Goal: Book appointment/travel/reservation

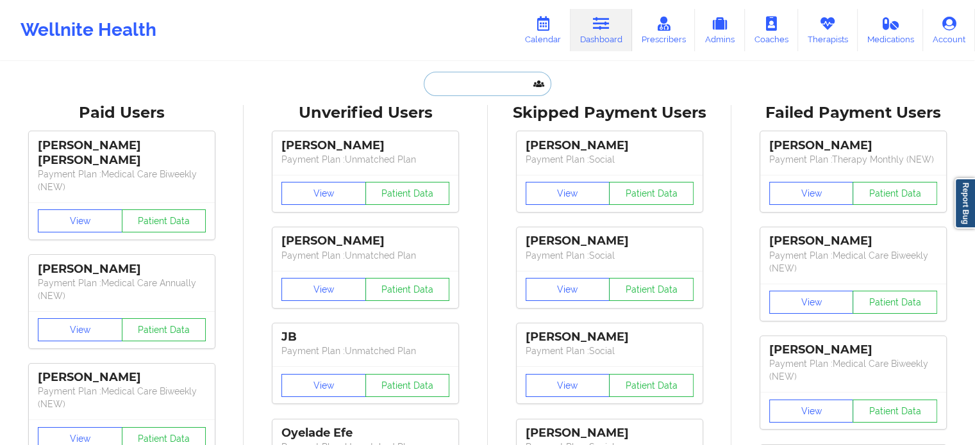
click at [488, 83] on input "text" at bounding box center [487, 84] width 127 height 24
paste input "[EMAIL_ADDRESS][PERSON_NAME][DOMAIN_NAME]"
type input "[EMAIL_ADDRESS][PERSON_NAME][DOMAIN_NAME]"
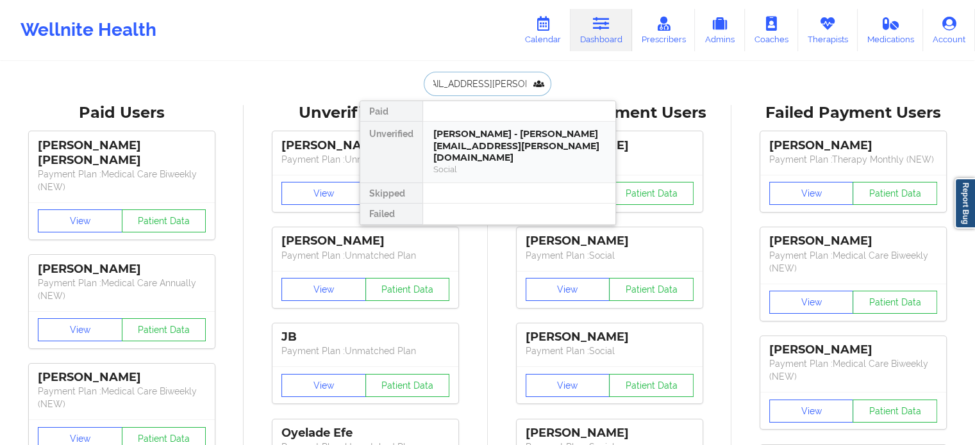
click at [475, 140] on div "[PERSON_NAME] - [PERSON_NAME][EMAIL_ADDRESS][PERSON_NAME][DOMAIN_NAME]" at bounding box center [519, 146] width 172 height 36
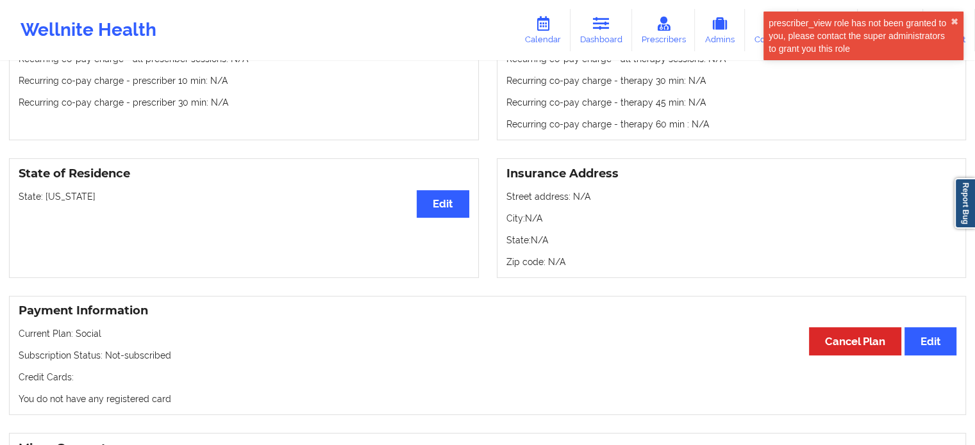
scroll to position [260, 0]
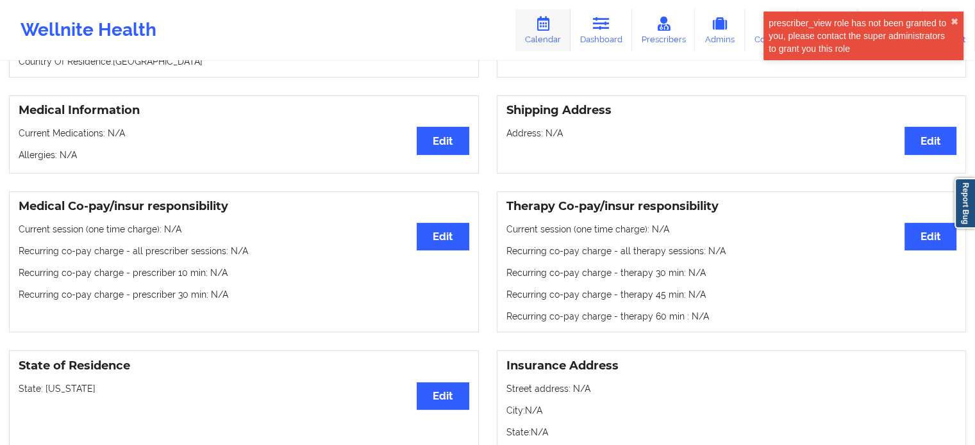
click at [548, 28] on icon at bounding box center [542, 24] width 17 height 14
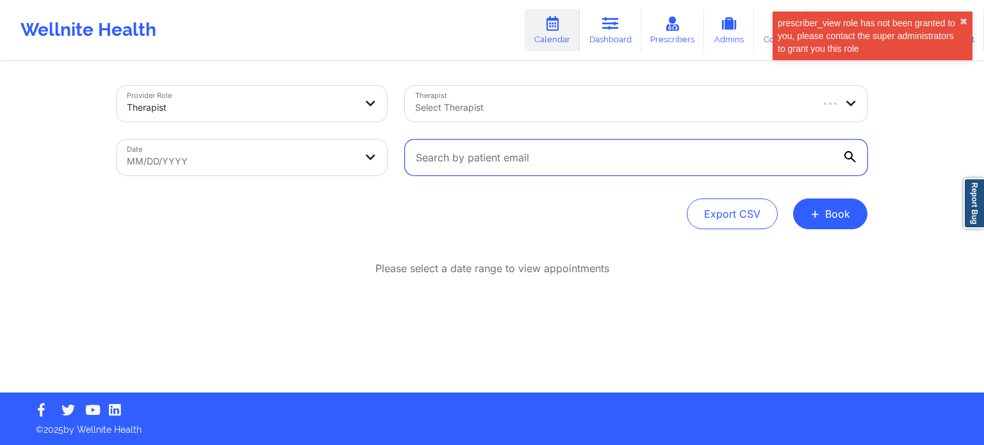
click at [505, 165] on input "text" at bounding box center [636, 158] width 463 height 36
paste input "[EMAIL_ADDRESS][PERSON_NAME][DOMAIN_NAME]"
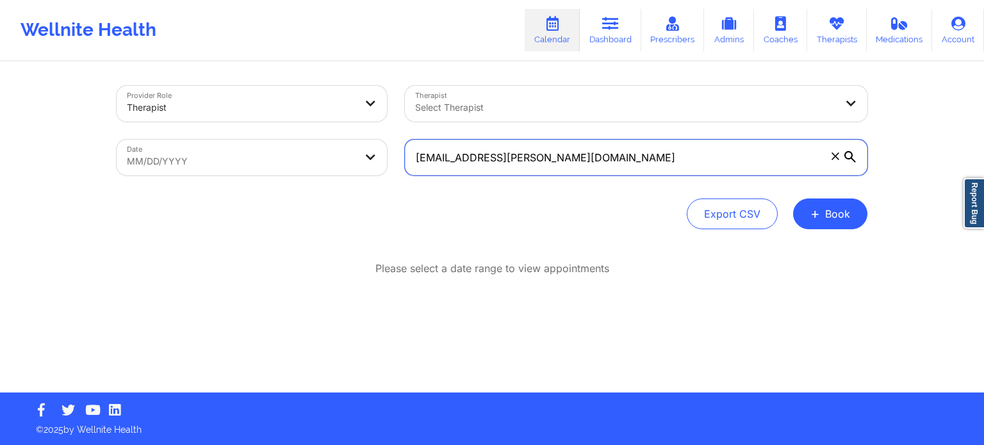
click at [851, 150] on input "[EMAIL_ADDRESS][PERSON_NAME][DOMAIN_NAME]" at bounding box center [636, 158] width 463 height 36
type input "[EMAIL_ADDRESS][PERSON_NAME][DOMAIN_NAME]"
click at [586, 89] on div "Select Therapist" at bounding box center [621, 104] width 432 height 36
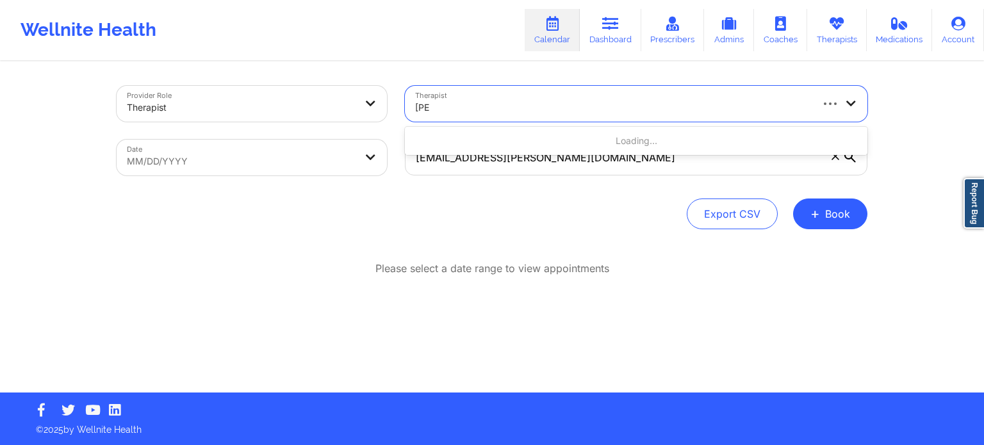
type input "[PERSON_NAME]"
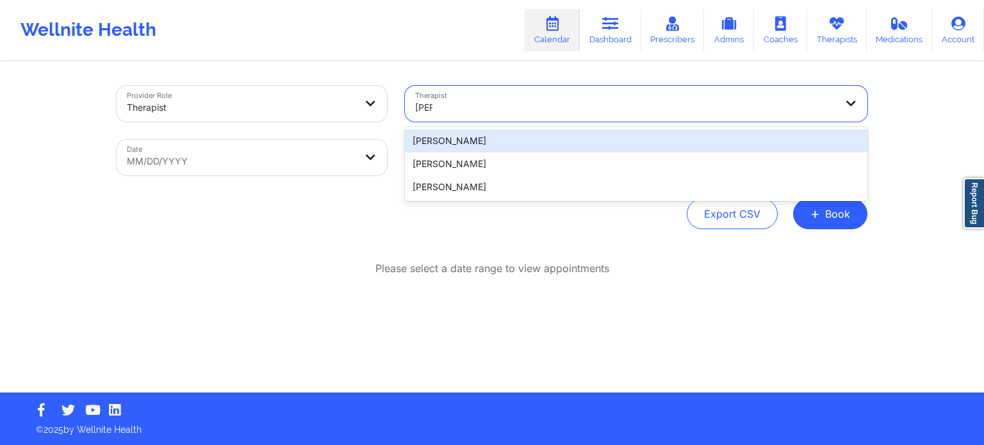
click at [484, 142] on div "[PERSON_NAME]" at bounding box center [636, 140] width 463 height 23
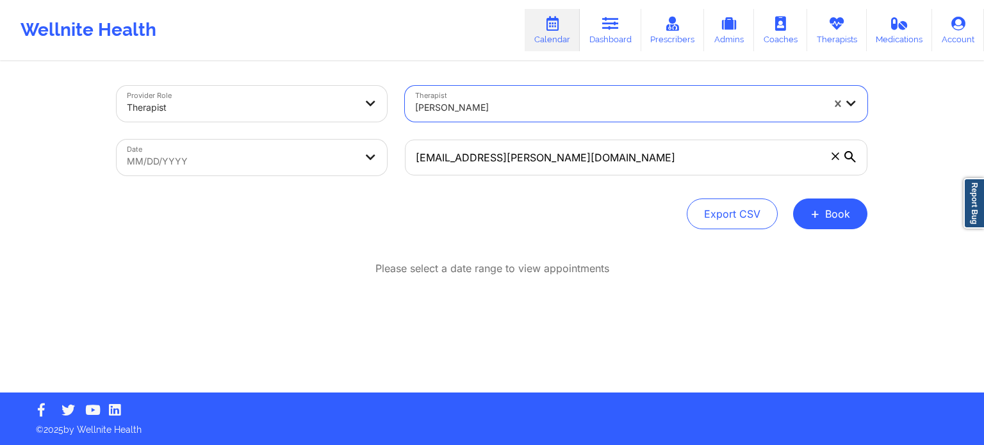
click at [230, 161] on body "Wellnite Health Calendar Dashboard Prescribers Admins Coaches Therapists Medica…" at bounding box center [492, 222] width 984 height 445
select select "2025-8"
select select "2025-9"
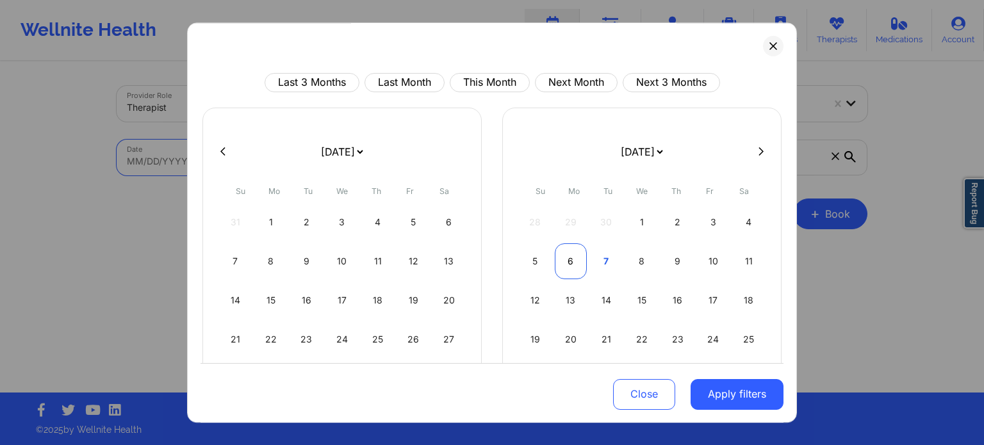
click at [575, 263] on div "6" at bounding box center [571, 261] width 33 height 36
select select "2025-9"
select select "2025-10"
select select "2025-9"
select select "2025-10"
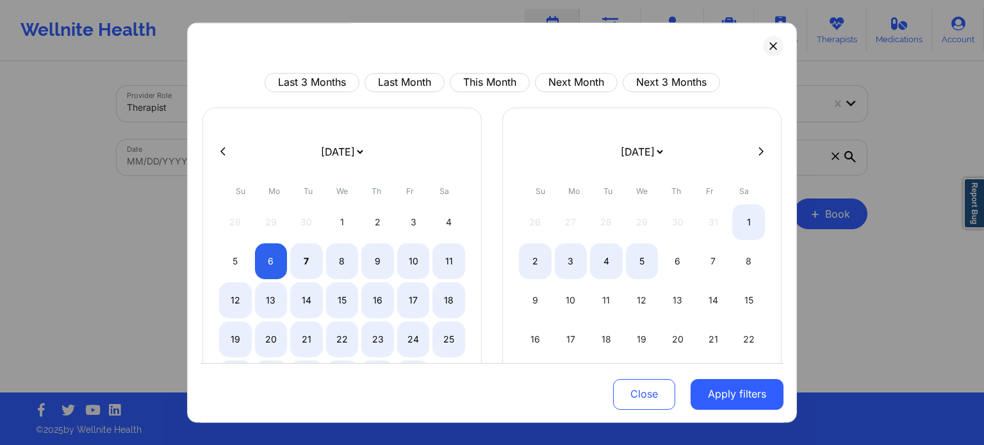
select select "2025-9"
select select "2025-10"
select select "2025-9"
select select "2025-10"
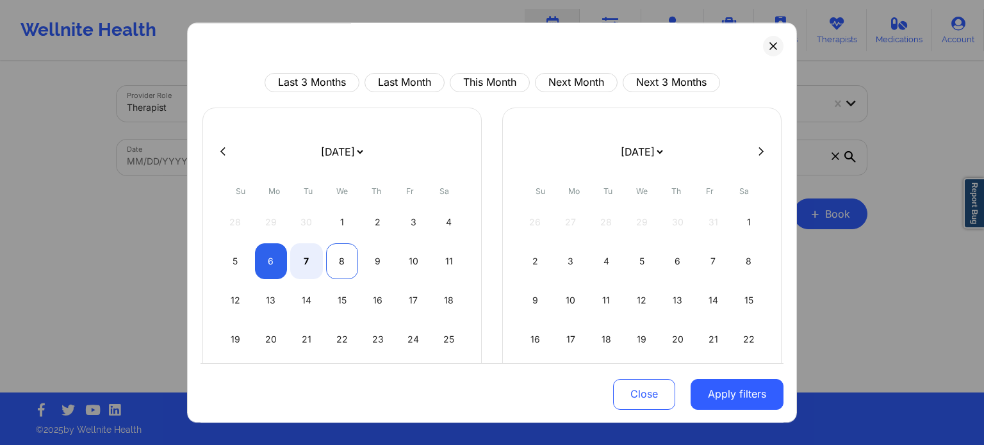
click at [333, 258] on div "8" at bounding box center [342, 261] width 33 height 36
select select "2025-9"
select select "2025-10"
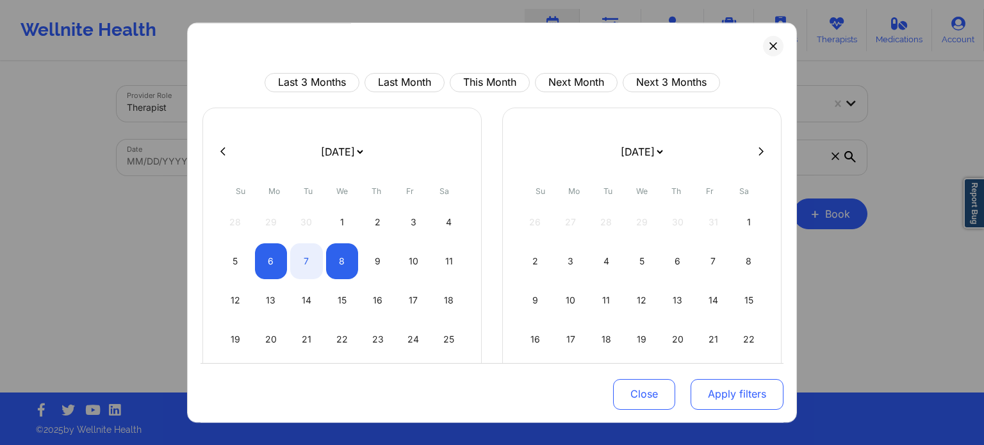
click at [723, 390] on button "Apply filters" at bounding box center [737, 394] width 93 height 31
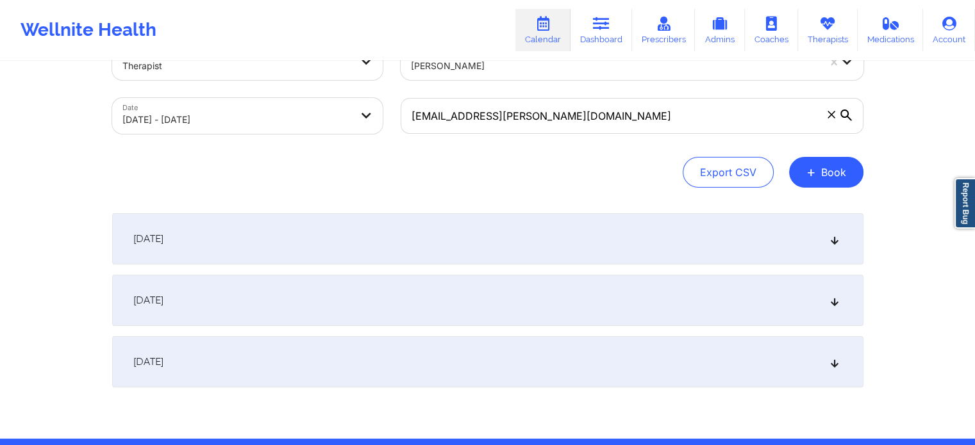
scroll to position [87, 0]
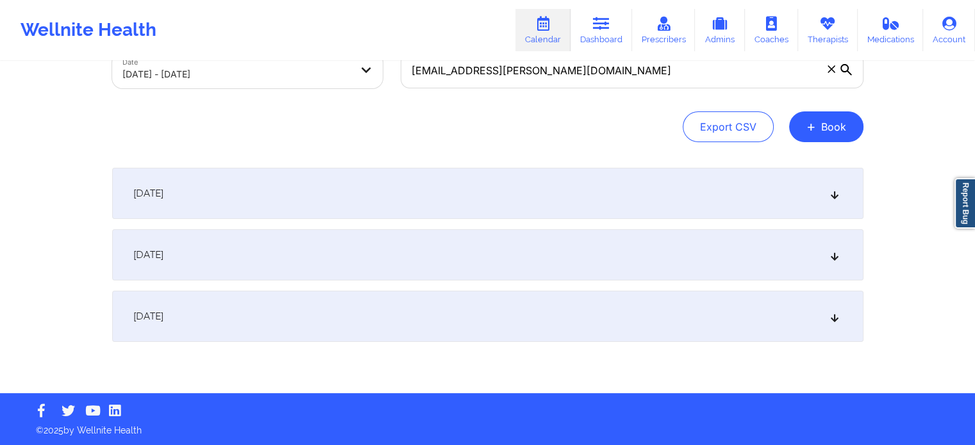
click at [186, 233] on div "[DATE]" at bounding box center [487, 254] width 751 height 51
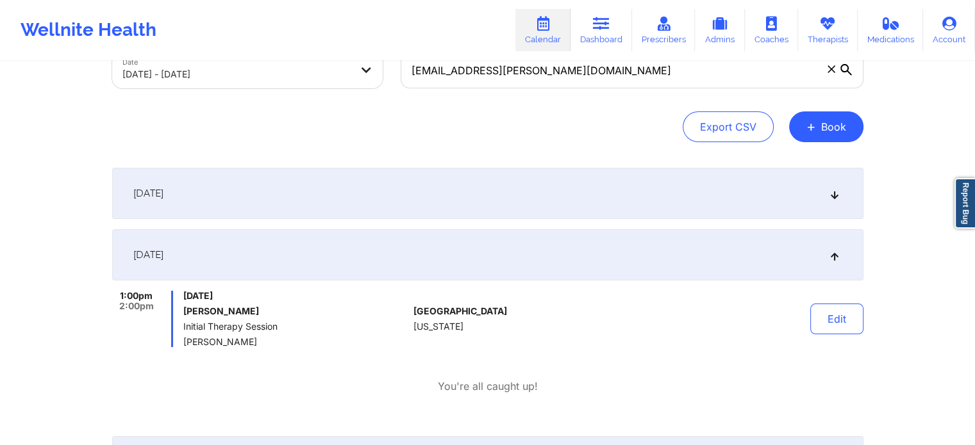
drag, startPoint x: 273, startPoint y: 314, endPoint x: 179, endPoint y: 314, distance: 93.6
click at [179, 314] on div "1:00pm 2:00pm [DATE] [PERSON_NAME] Initial Therapy Session [PERSON_NAME]" at bounding box center [260, 319] width 297 height 56
copy h6 "[PERSON_NAME]"
click at [843, 327] on button "Edit" at bounding box center [836, 319] width 53 height 31
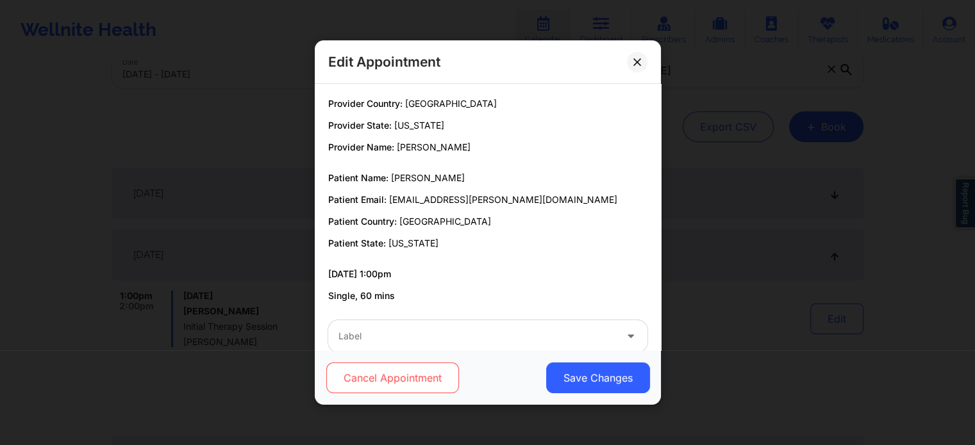
click at [431, 383] on button "Cancel Appointment" at bounding box center [392, 378] width 133 height 31
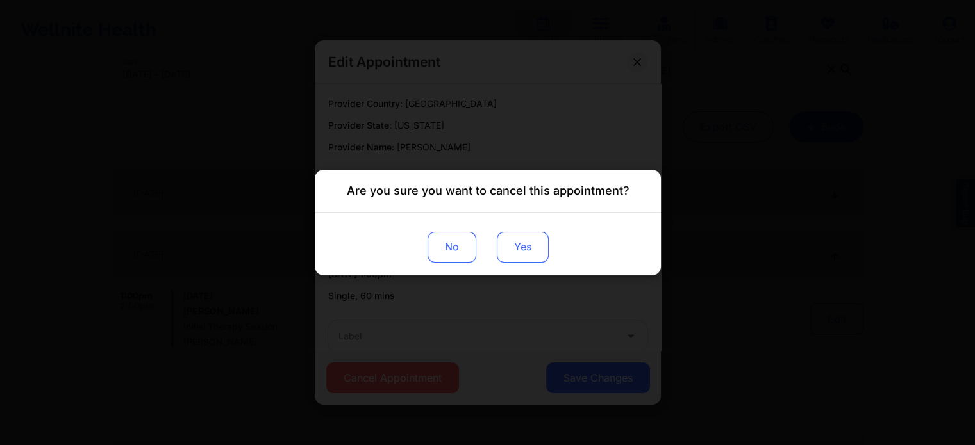
click at [525, 245] on button "Yes" at bounding box center [522, 247] width 52 height 31
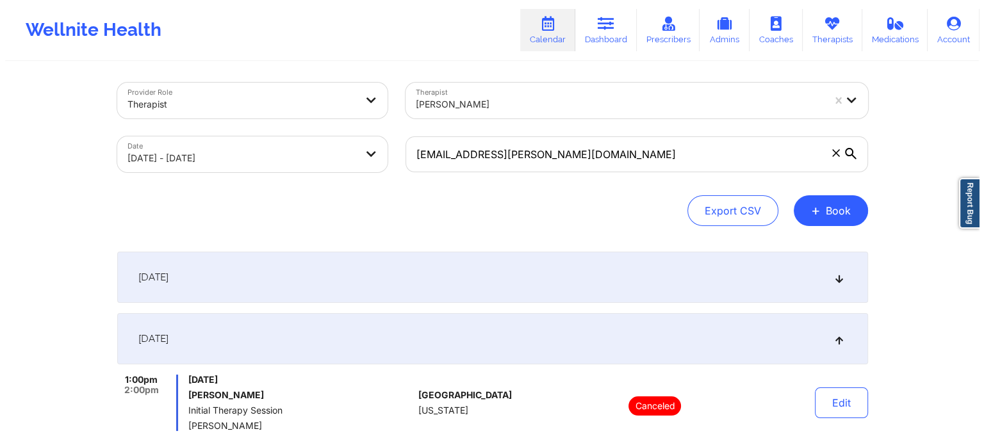
scroll to position [0, 0]
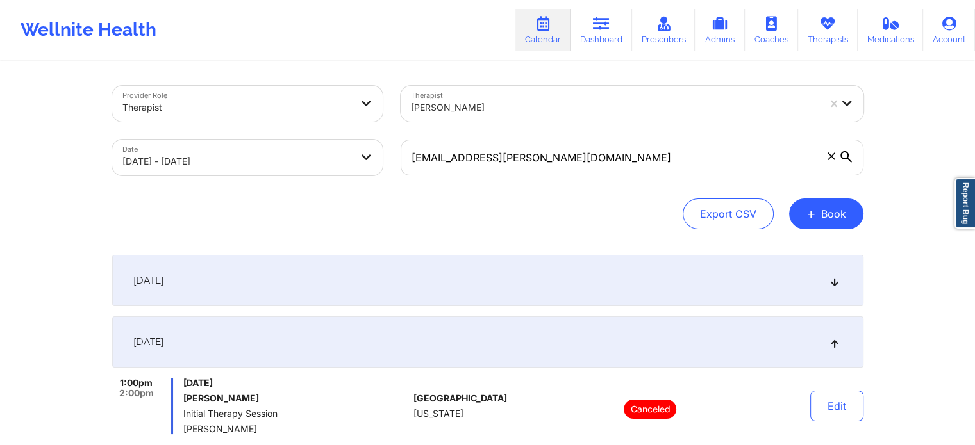
click at [90, 37] on div "Wellnite Health" at bounding box center [88, 29] width 177 height 51
click at [602, 38] on link "Dashboard" at bounding box center [601, 30] width 62 height 42
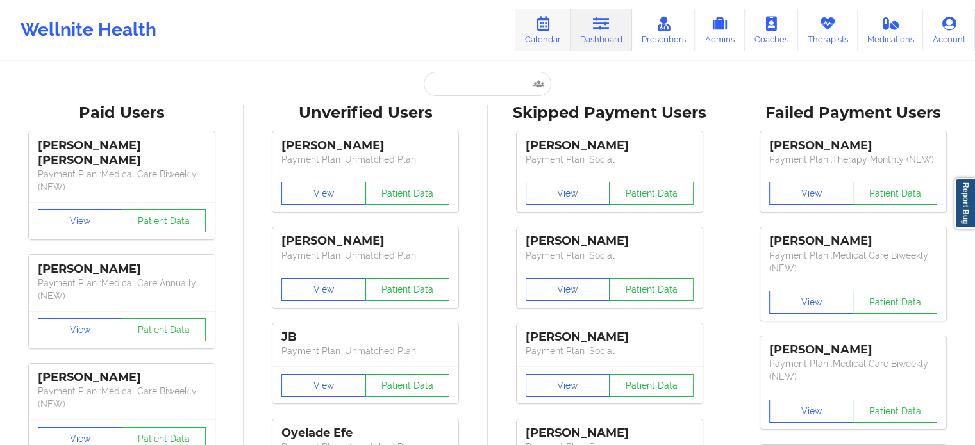
click at [557, 25] on link "Calendar" at bounding box center [542, 30] width 55 height 42
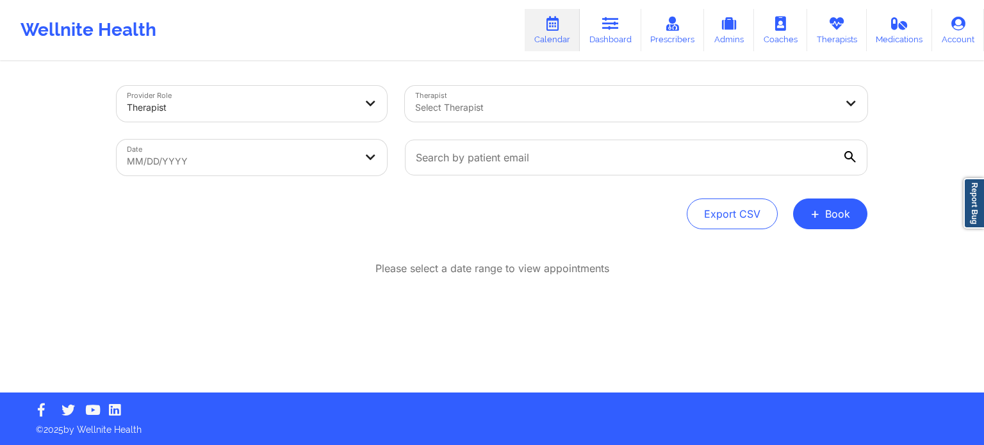
click at [497, 115] on div at bounding box center [625, 107] width 420 height 15
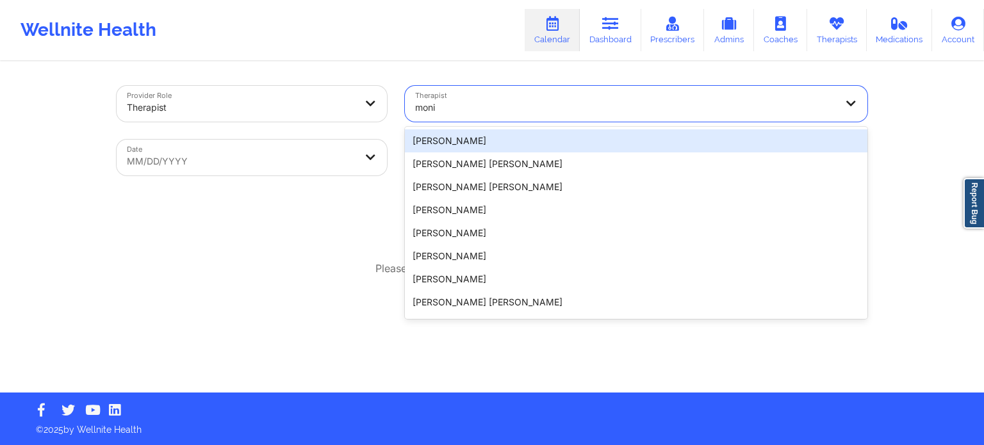
type input "moni"
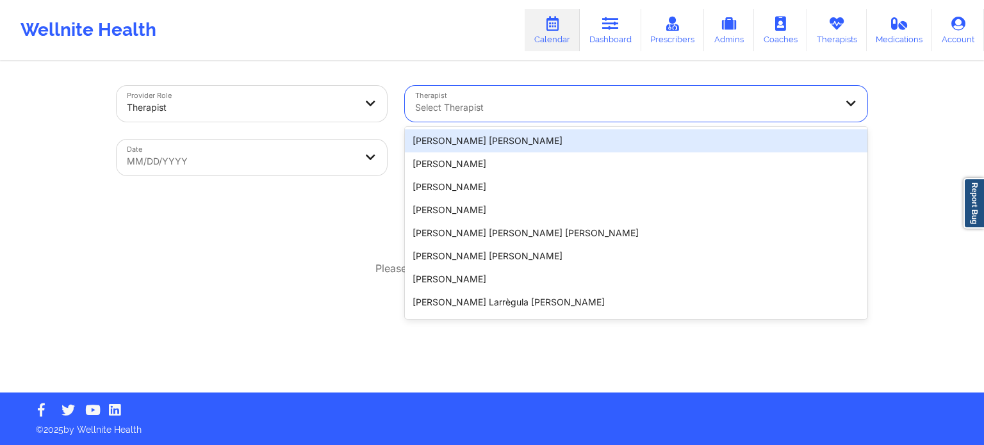
click at [569, 97] on div "Select Therapist" at bounding box center [621, 104] width 432 height 36
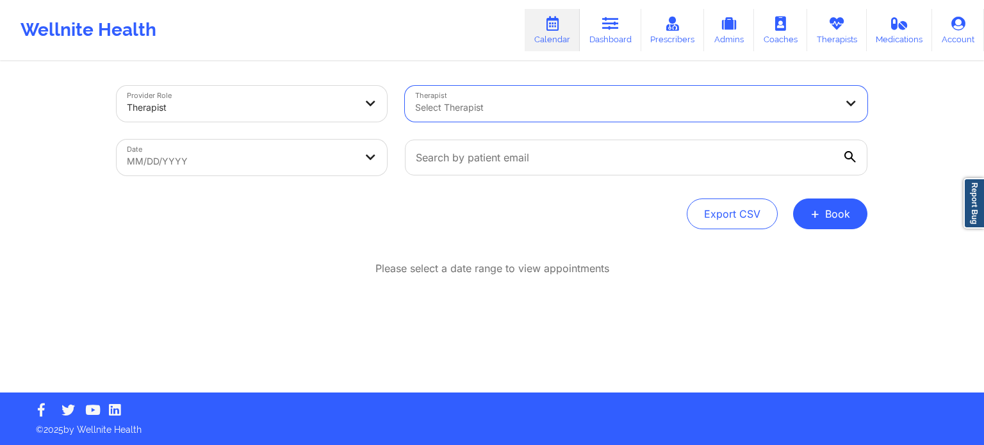
click at [561, 106] on div at bounding box center [625, 107] width 420 height 15
click at [554, 115] on div at bounding box center [625, 107] width 420 height 15
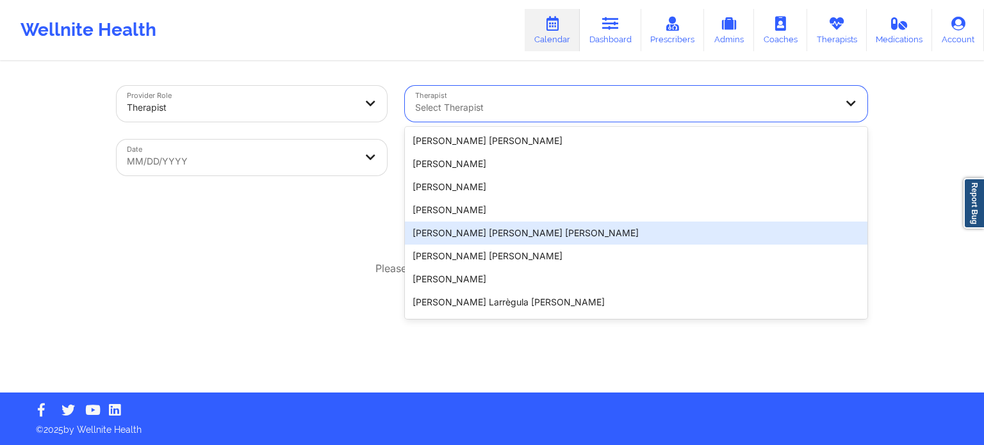
click at [984, 223] on link "Report Bug" at bounding box center [974, 203] width 21 height 51
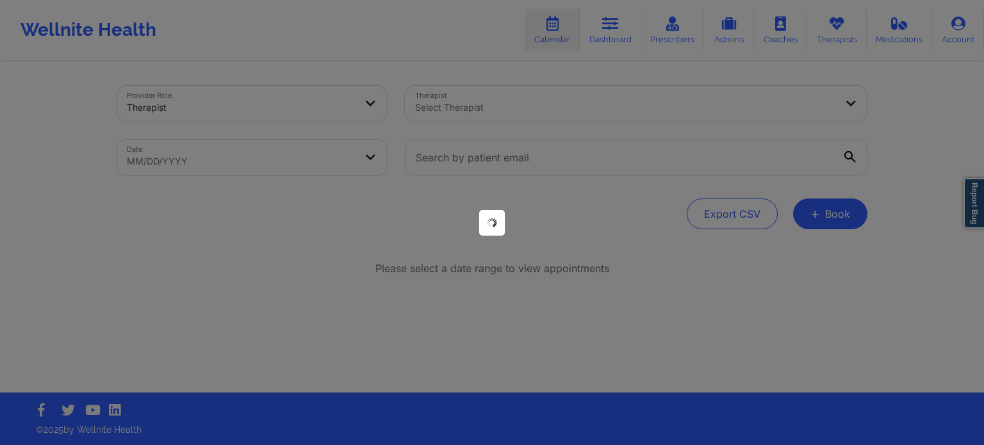
click at [853, 262] on div at bounding box center [492, 222] width 984 height 445
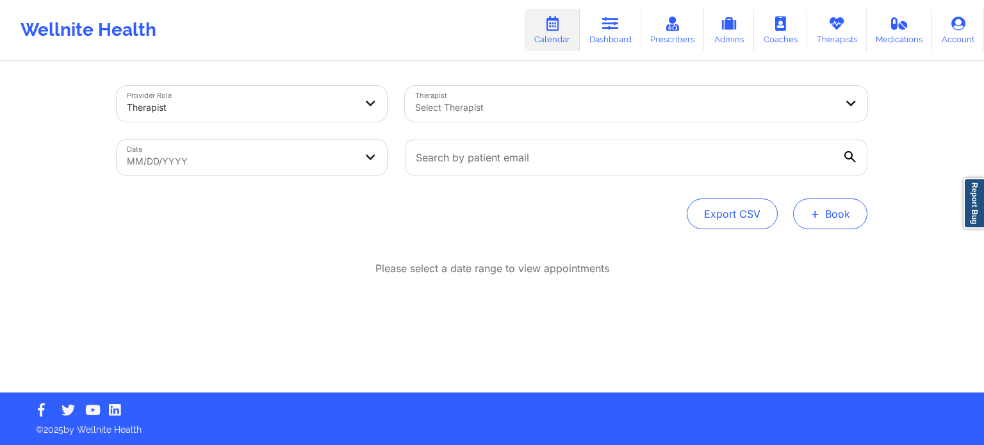
click at [830, 222] on button "+ Book" at bounding box center [830, 214] width 74 height 31
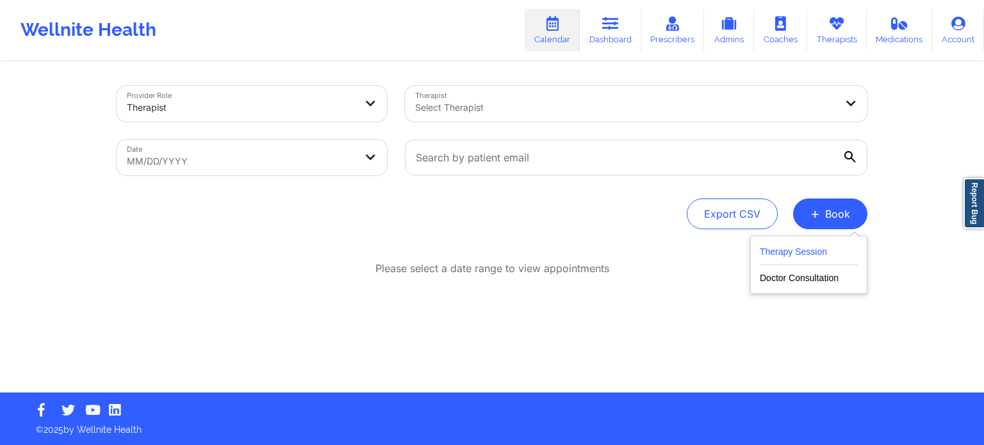
click at [808, 256] on button "Therapy Session" at bounding box center [809, 254] width 98 height 21
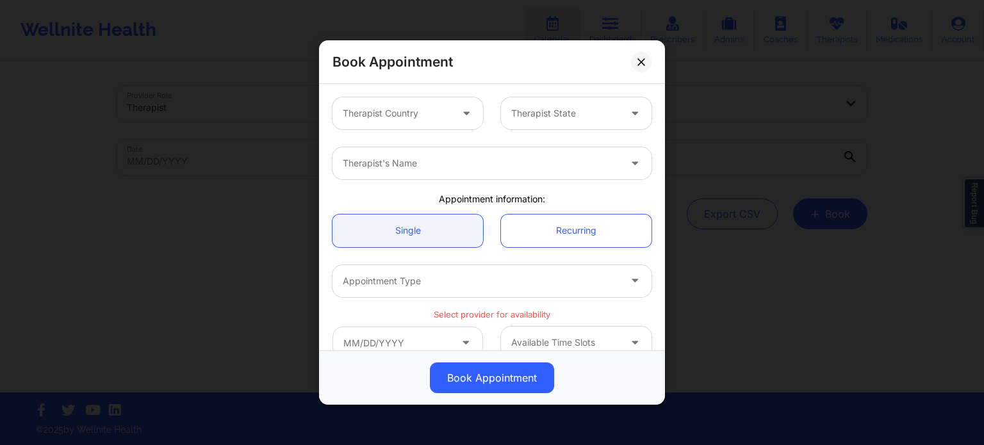
click at [420, 119] on div at bounding box center [397, 113] width 108 height 15
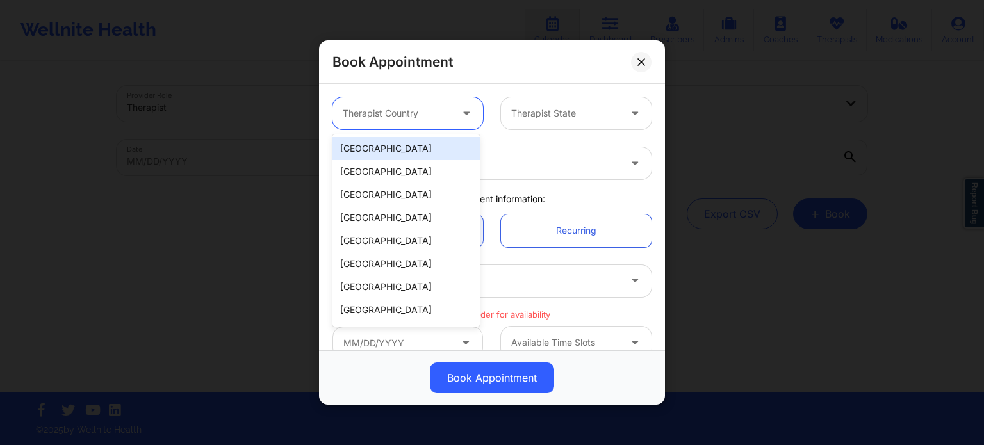
click at [411, 151] on div "[GEOGRAPHIC_DATA]" at bounding box center [406, 148] width 147 height 23
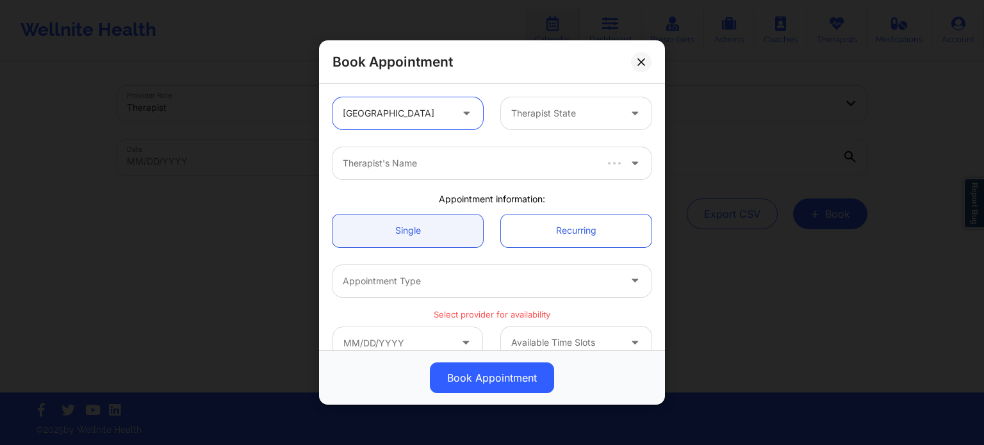
click at [538, 121] on div "Therapist State" at bounding box center [561, 113] width 120 height 32
type input "f"
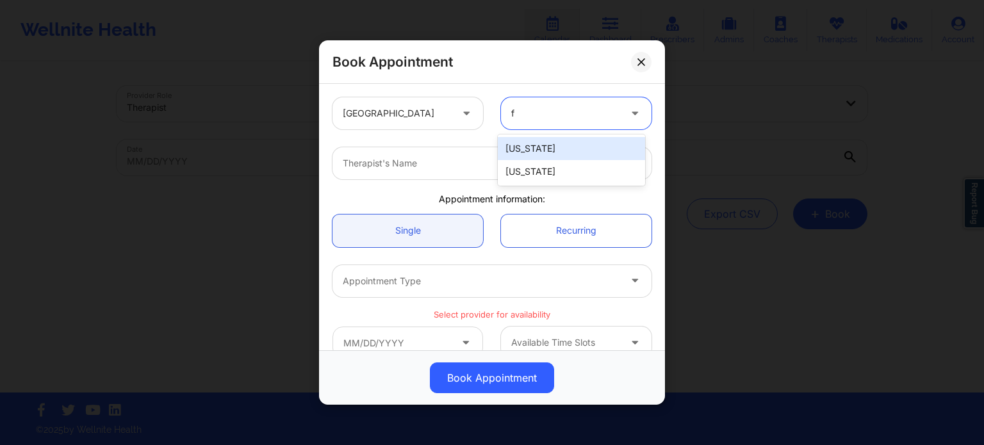
click at [529, 169] on div "[US_STATE]" at bounding box center [571, 171] width 147 height 23
click at [506, 171] on div "Therapist's Name" at bounding box center [477, 163] width 288 height 32
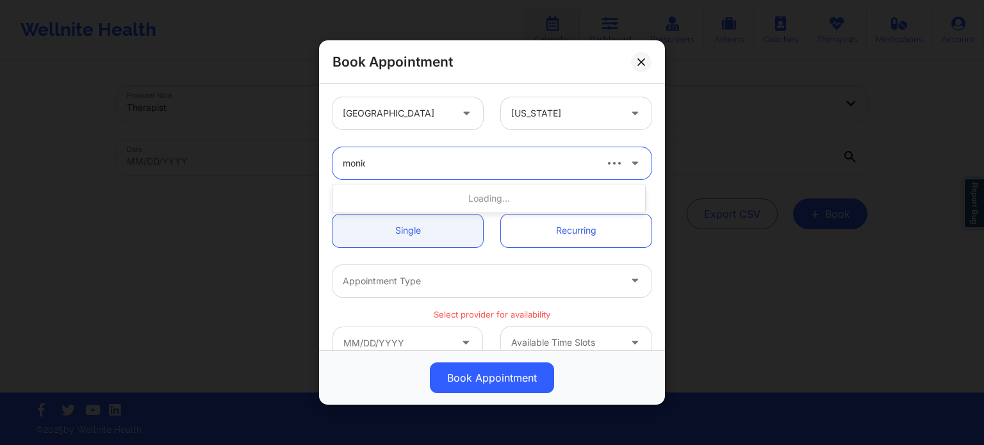
type input "[PERSON_NAME]"
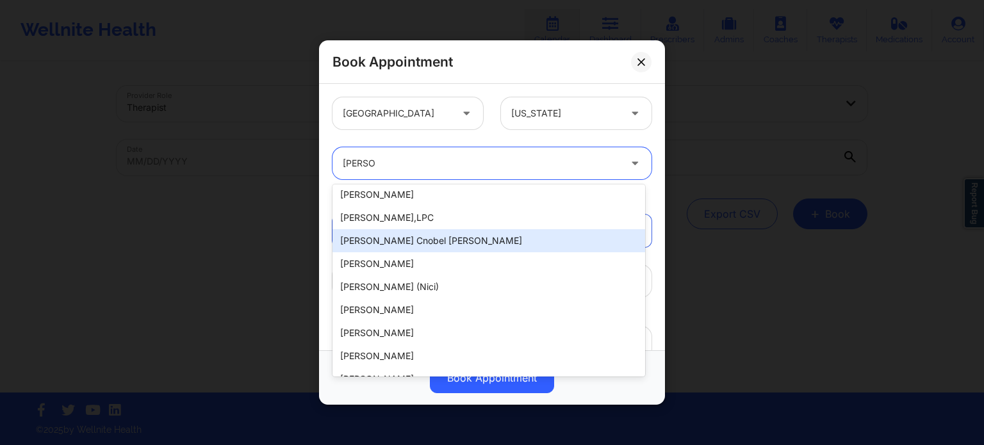
scroll to position [256, 0]
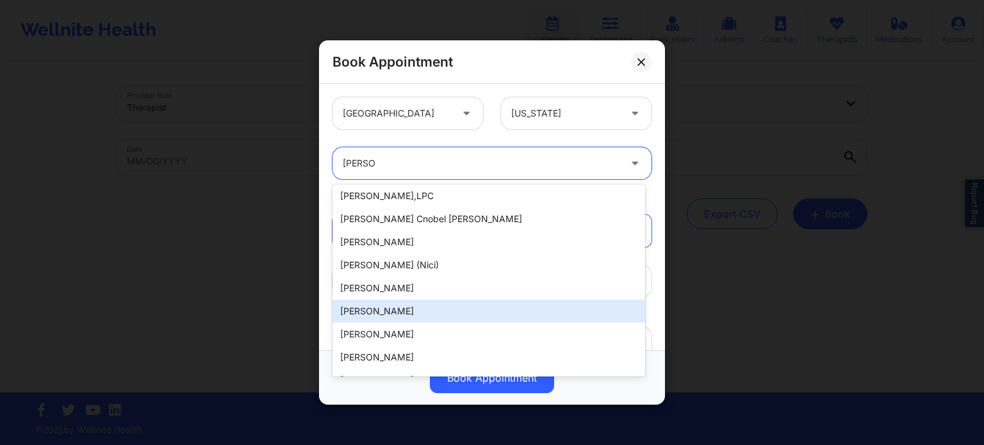
click at [425, 288] on div "[PERSON_NAME]" at bounding box center [489, 288] width 313 height 23
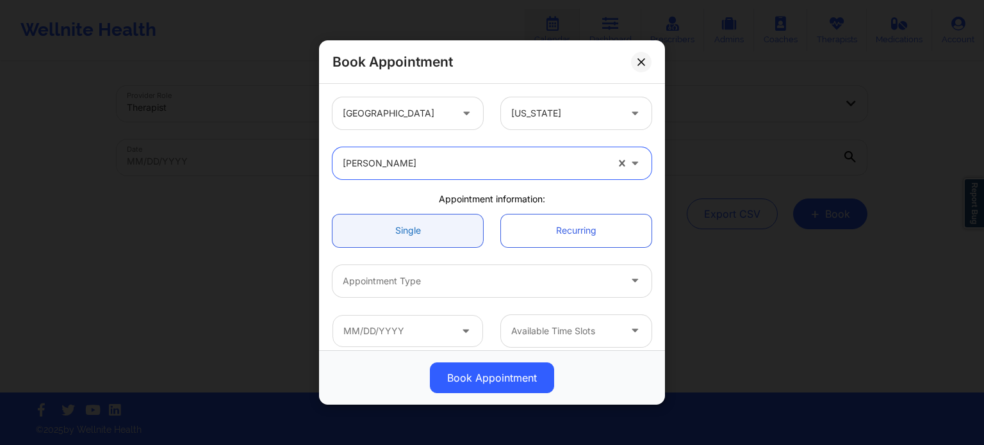
click at [411, 232] on link "Single" at bounding box center [408, 231] width 151 height 33
click at [411, 274] on div at bounding box center [481, 281] width 277 height 15
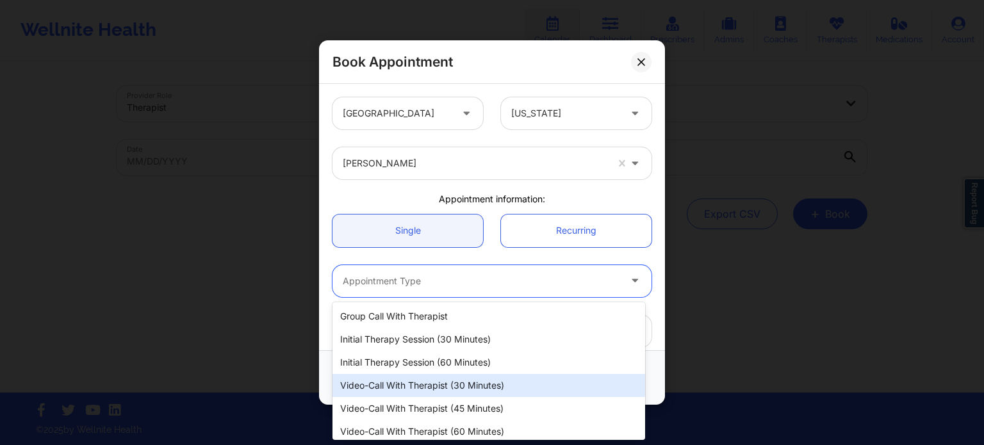
click at [443, 359] on div "Initial Therapy Session (60 minutes)" at bounding box center [489, 362] width 313 height 23
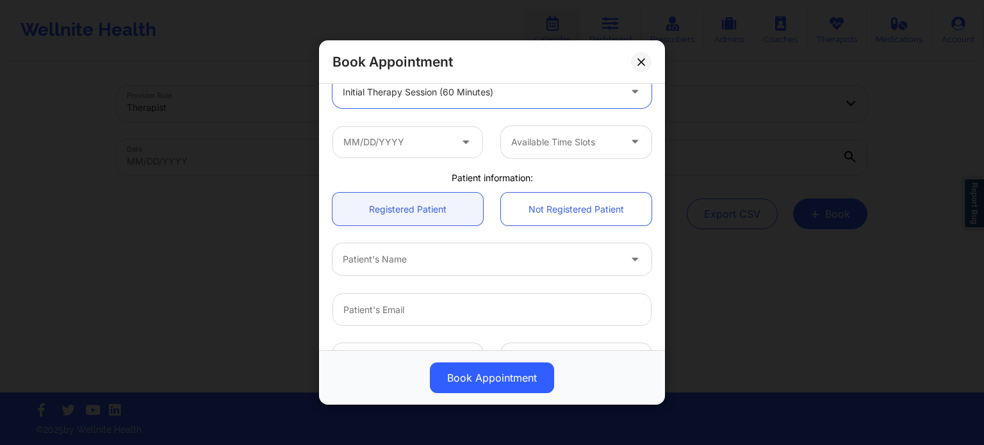
scroll to position [192, 0]
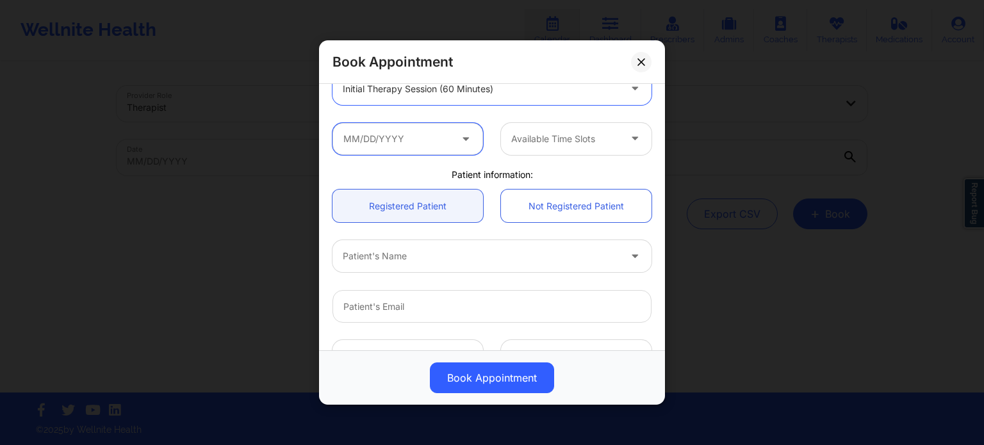
click at [409, 141] on input "text" at bounding box center [408, 139] width 151 height 32
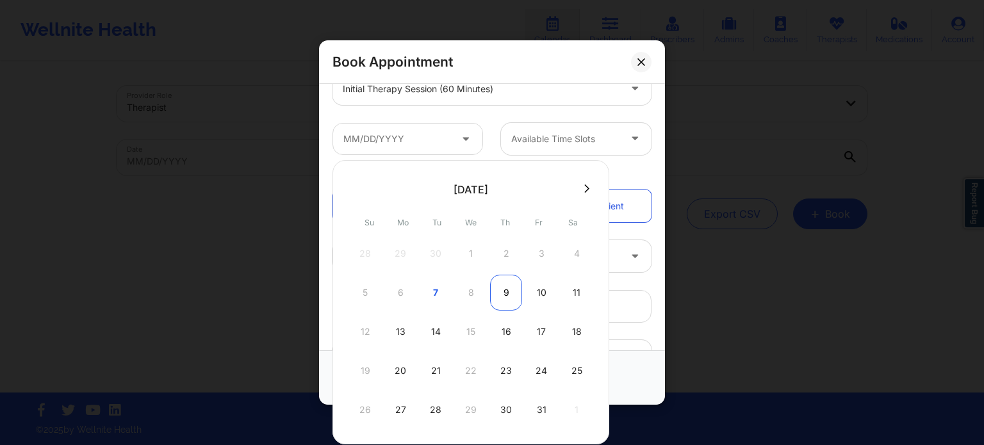
click at [504, 292] on div "9" at bounding box center [506, 293] width 32 height 36
type input "[DATE]"
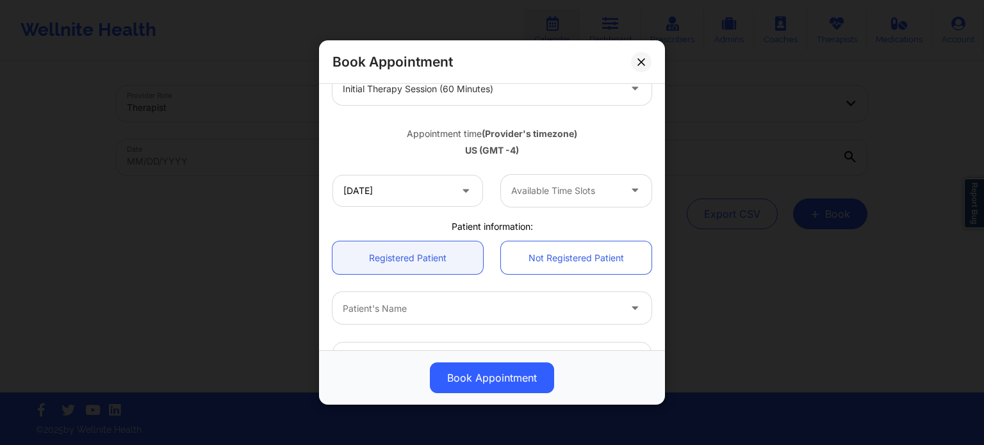
click at [548, 186] on div at bounding box center [565, 190] width 108 height 15
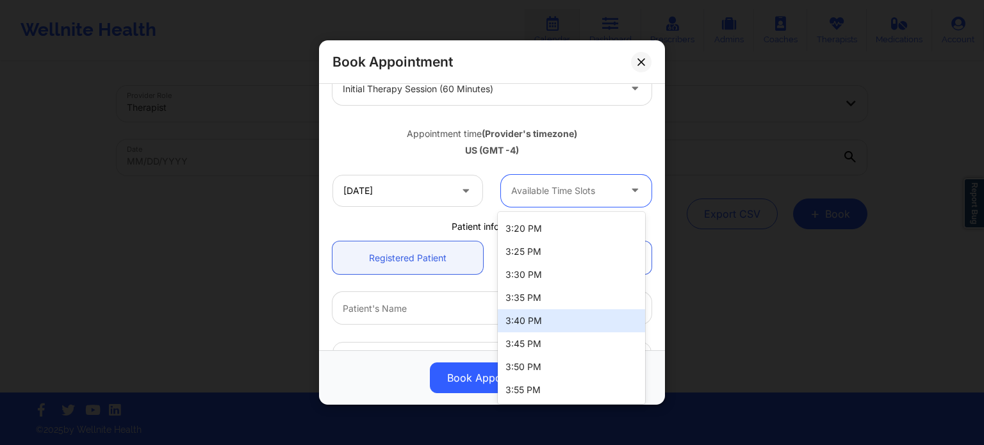
scroll to position [2074, 0]
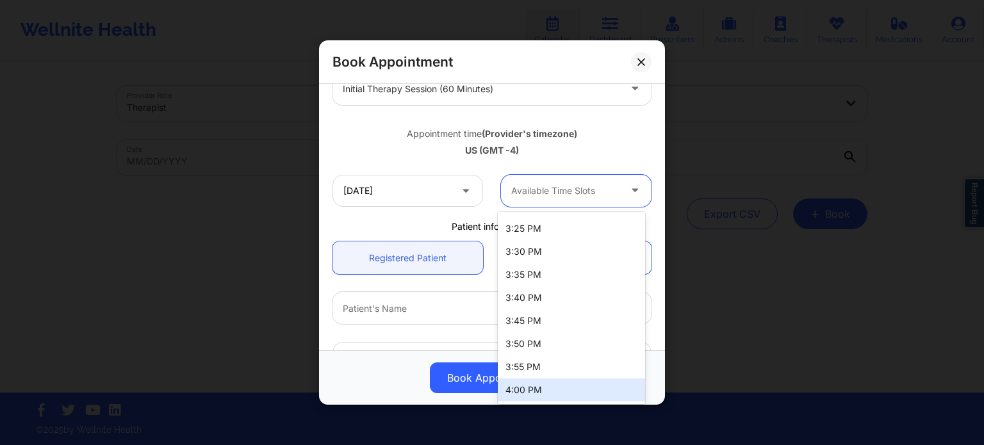
click at [529, 392] on div "4:00 PM" at bounding box center [571, 390] width 147 height 23
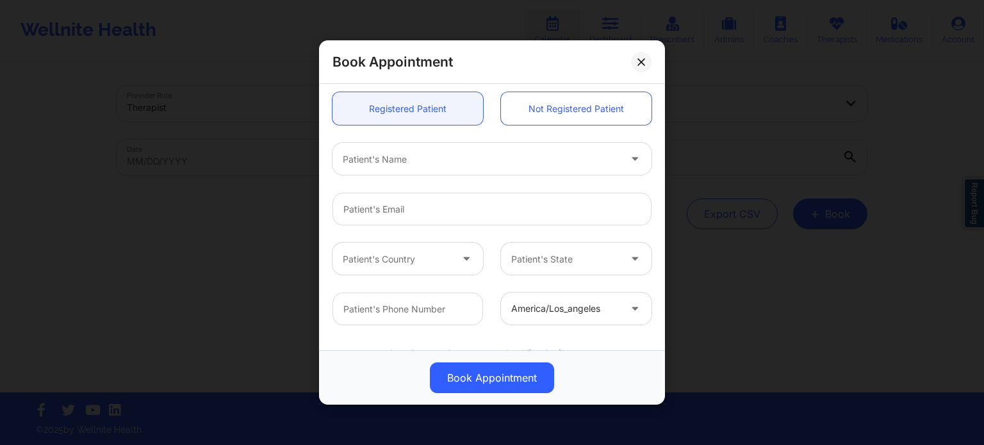
scroll to position [320, 0]
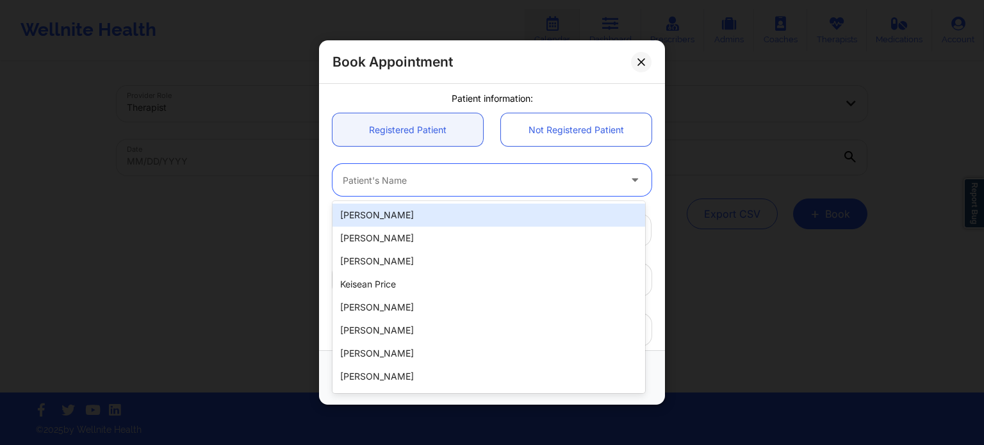
click at [444, 189] on div "Patient's Name" at bounding box center [477, 180] width 288 height 32
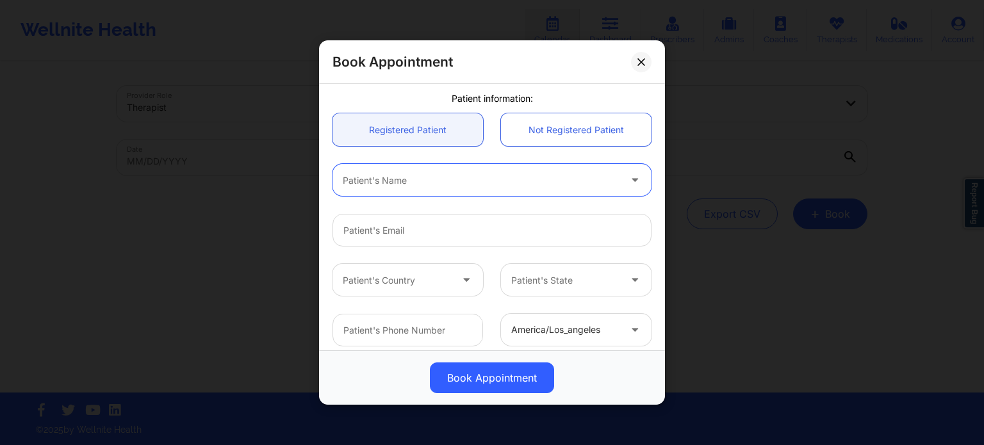
paste input "[EMAIL_ADDRESS][DOMAIN_NAME]"
type input "[EMAIL_ADDRESS][DOMAIN_NAME]"
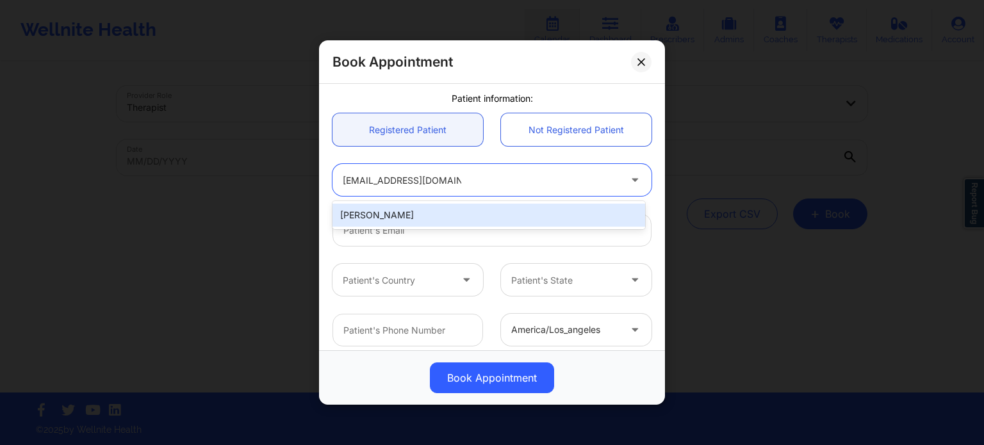
click at [419, 215] on div "[PERSON_NAME]" at bounding box center [489, 215] width 313 height 23
type input "[EMAIL_ADDRESS][DOMAIN_NAME]"
type input "[PHONE_NUMBER]"
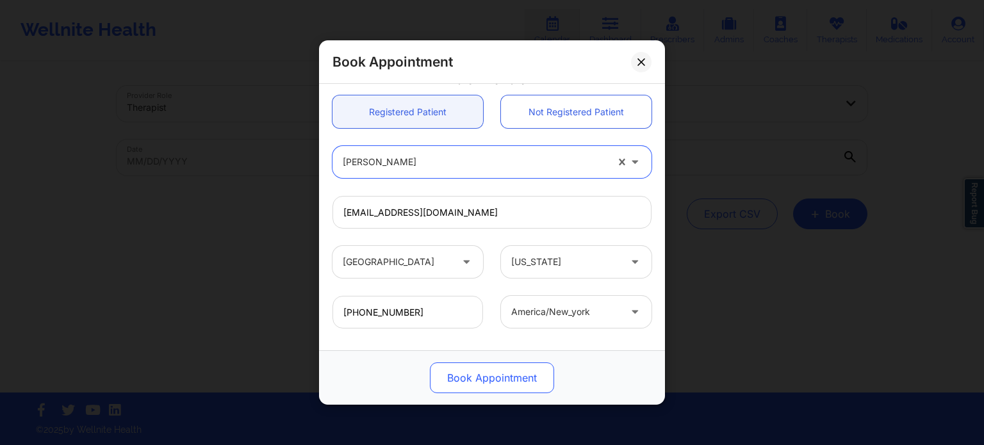
scroll to position [399, 0]
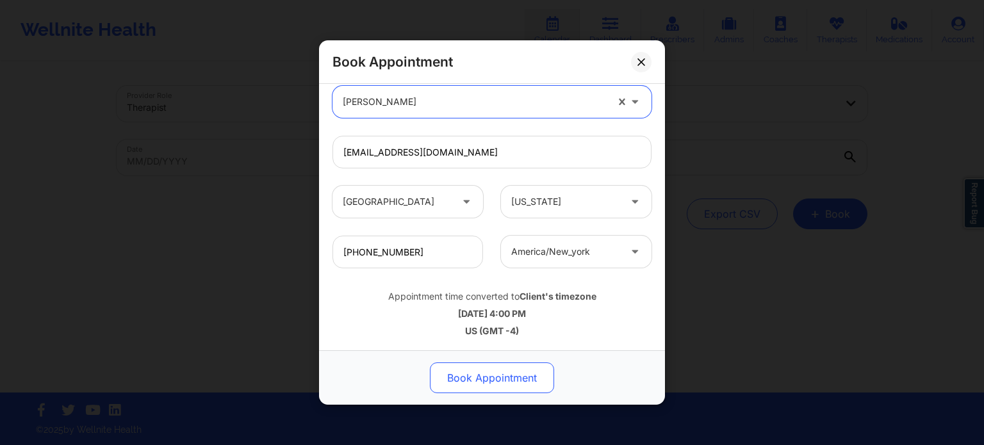
click at [481, 388] on button "Book Appointment" at bounding box center [492, 378] width 124 height 31
